Goal: Task Accomplishment & Management: Use online tool/utility

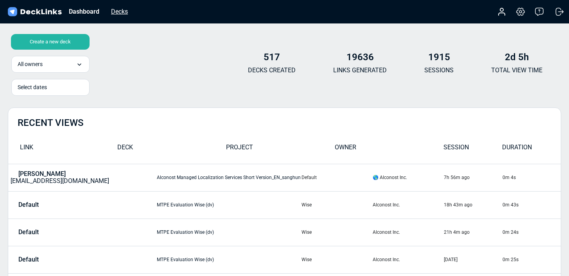
click at [120, 14] on div "Decks" at bounding box center [119, 12] width 25 height 10
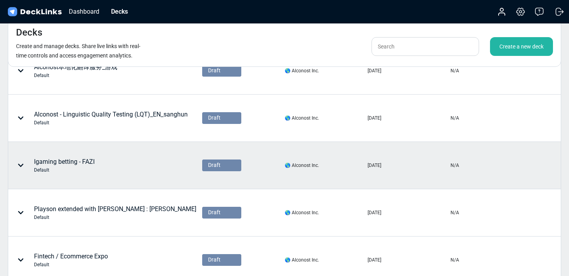
scroll to position [330, 0]
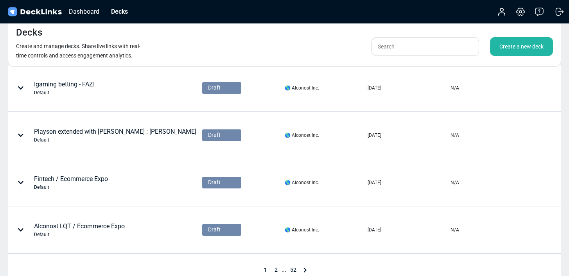
click at [119, 222] on div "Alconost LQT / Ecommerce Expo Default" at bounding box center [79, 230] width 91 height 16
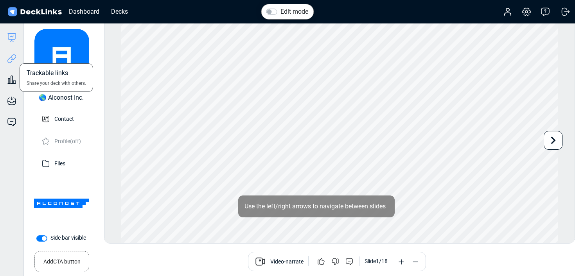
click at [13, 60] on icon at bounding box center [11, 58] width 9 height 9
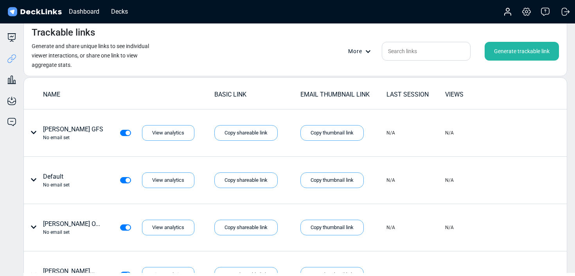
click at [548, 48] on div "Generate trackable link" at bounding box center [521, 51] width 74 height 19
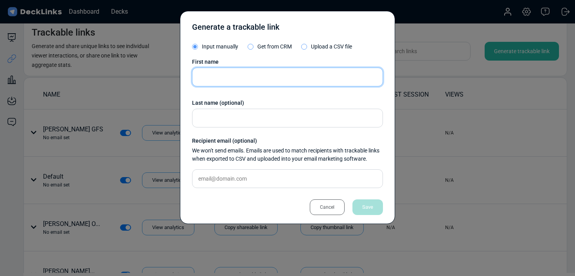
click at [262, 77] on input "text" at bounding box center [287, 77] width 191 height 19
type input "Leadtech"
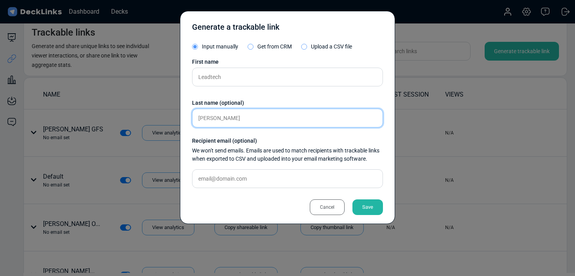
type input "[PERSON_NAME]"
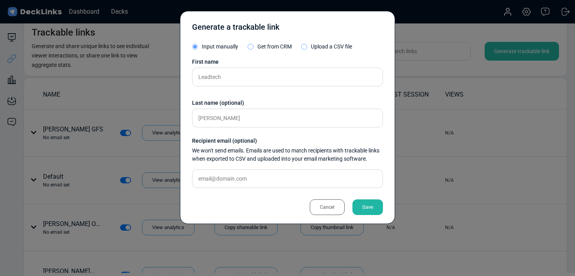
click at [382, 208] on div "Save" at bounding box center [367, 207] width 30 height 16
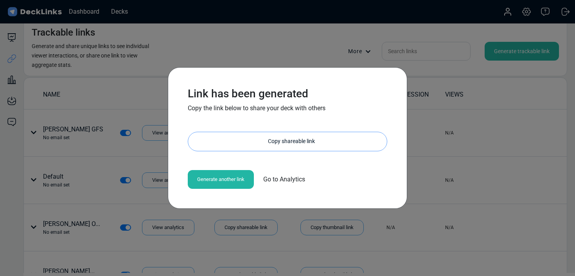
click at [292, 146] on div "Copy shareable link" at bounding box center [291, 141] width 191 height 19
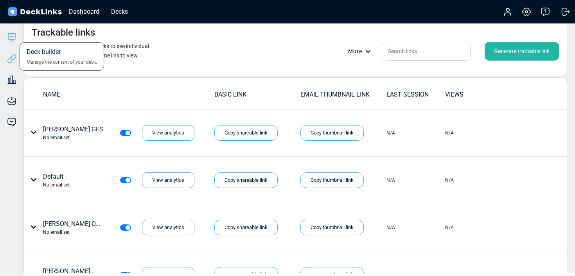
click at [14, 36] on icon at bounding box center [11, 37] width 9 height 9
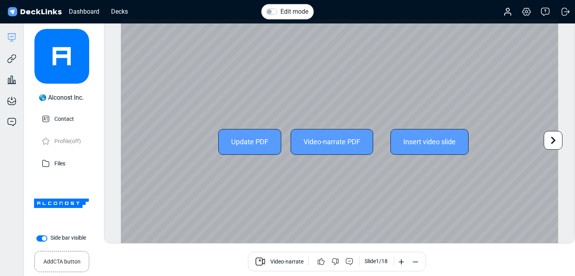
click at [552, 142] on icon at bounding box center [553, 140] width 5 height 7
click at [551, 142] on icon at bounding box center [552, 140] width 15 height 15
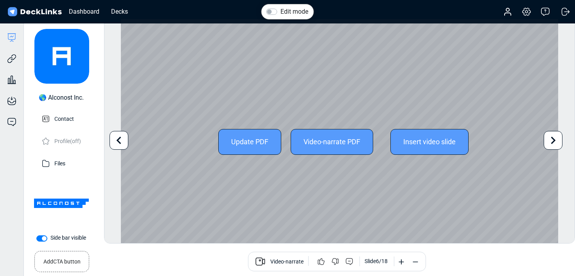
click at [551, 142] on icon at bounding box center [552, 140] width 15 height 15
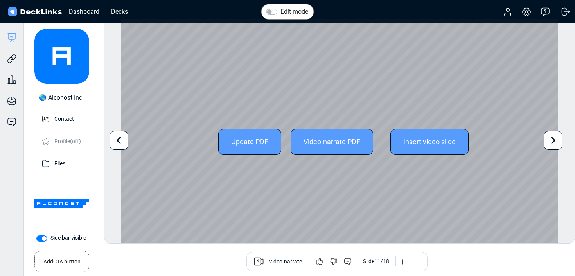
click at [551, 142] on icon at bounding box center [552, 140] width 15 height 15
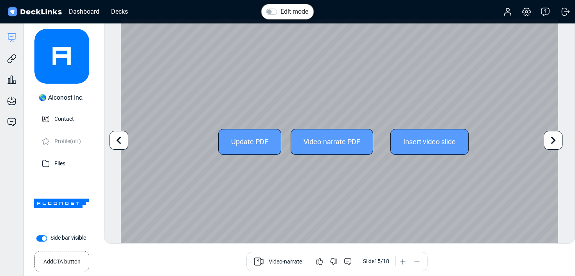
click at [551, 142] on icon at bounding box center [552, 140] width 15 height 15
click at [551, 142] on div "Update PDF Video-narrate PDF Insert video slide" at bounding box center [339, 142] width 437 height 246
